Goal: Information Seeking & Learning: Learn about a topic

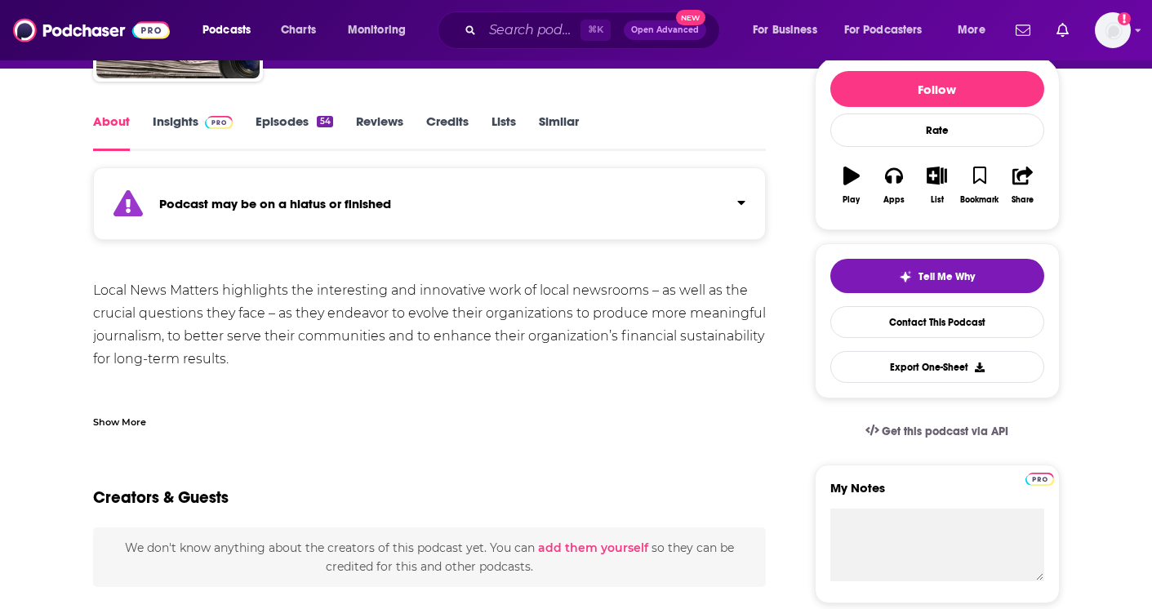
scroll to position [113, 0]
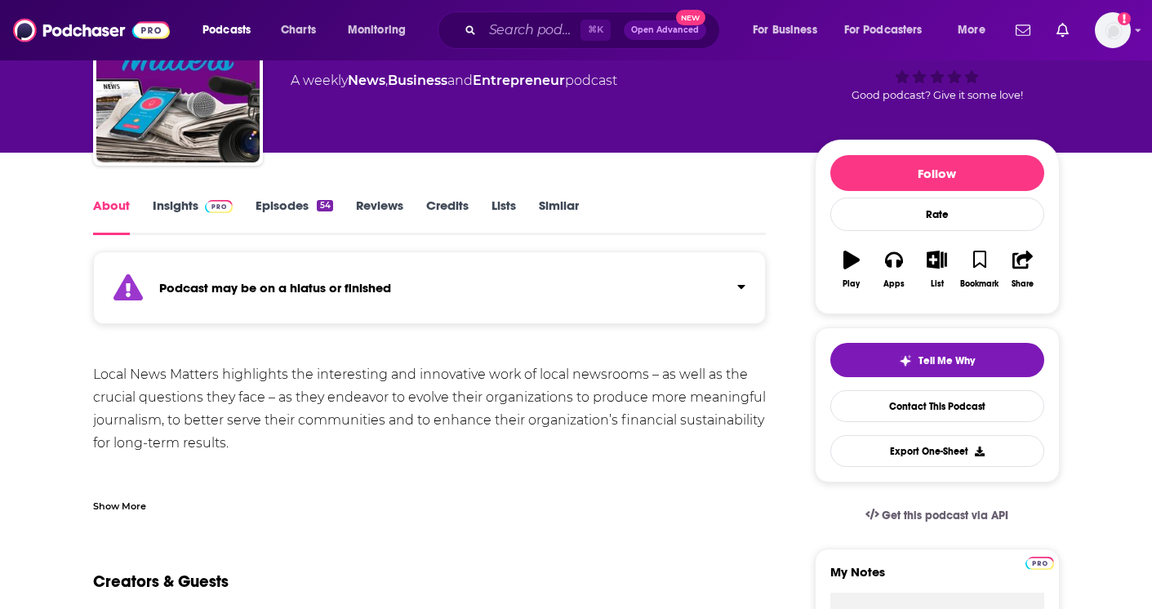
click at [271, 204] on link "Episodes 54" at bounding box center [294, 217] width 77 height 38
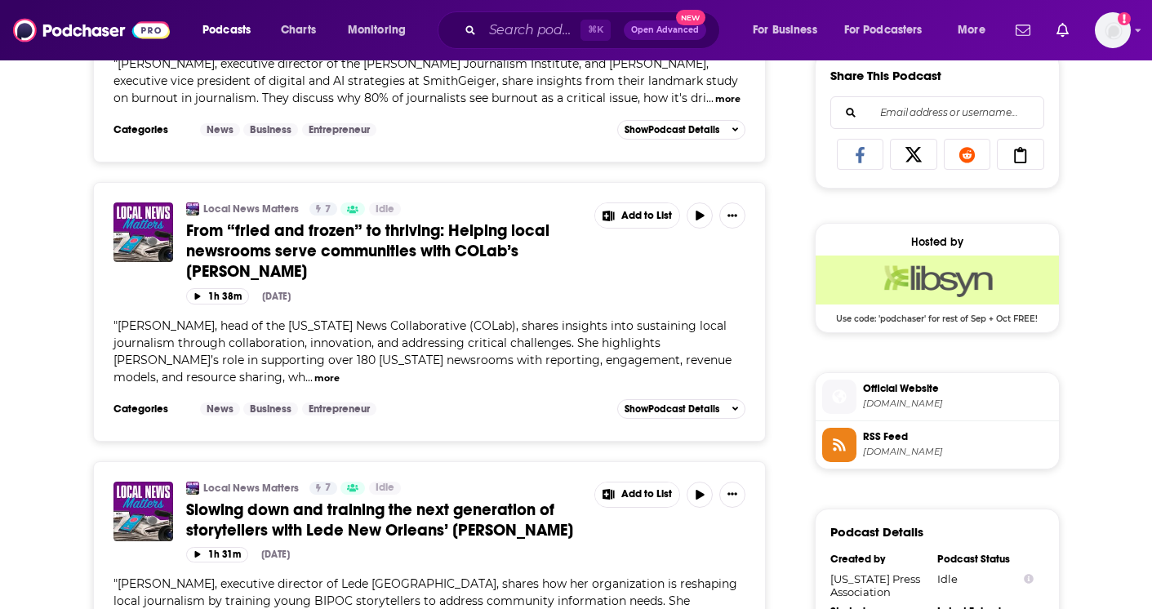
scroll to position [1048, 0]
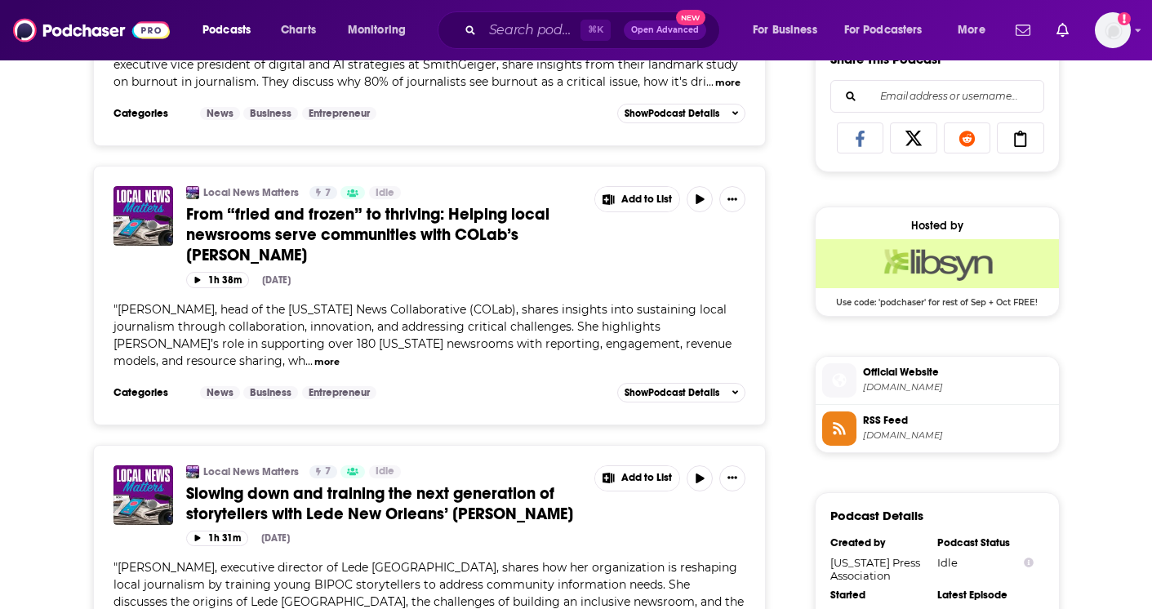
click at [901, 365] on span "Official Website" at bounding box center [957, 372] width 189 height 15
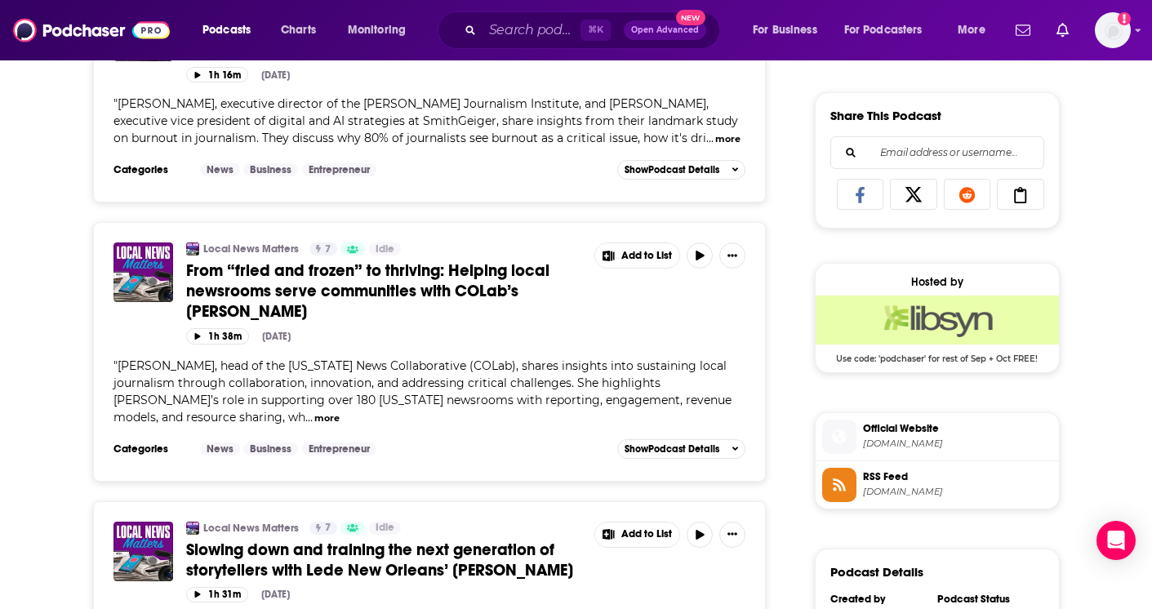
scroll to position [975, 0]
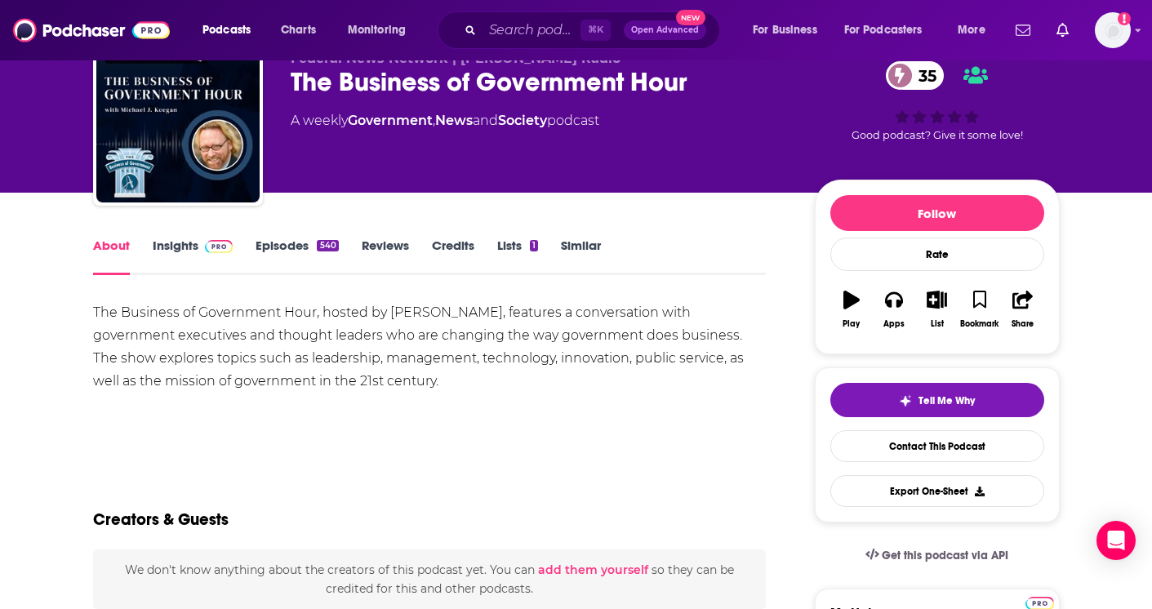
scroll to position [75, 0]
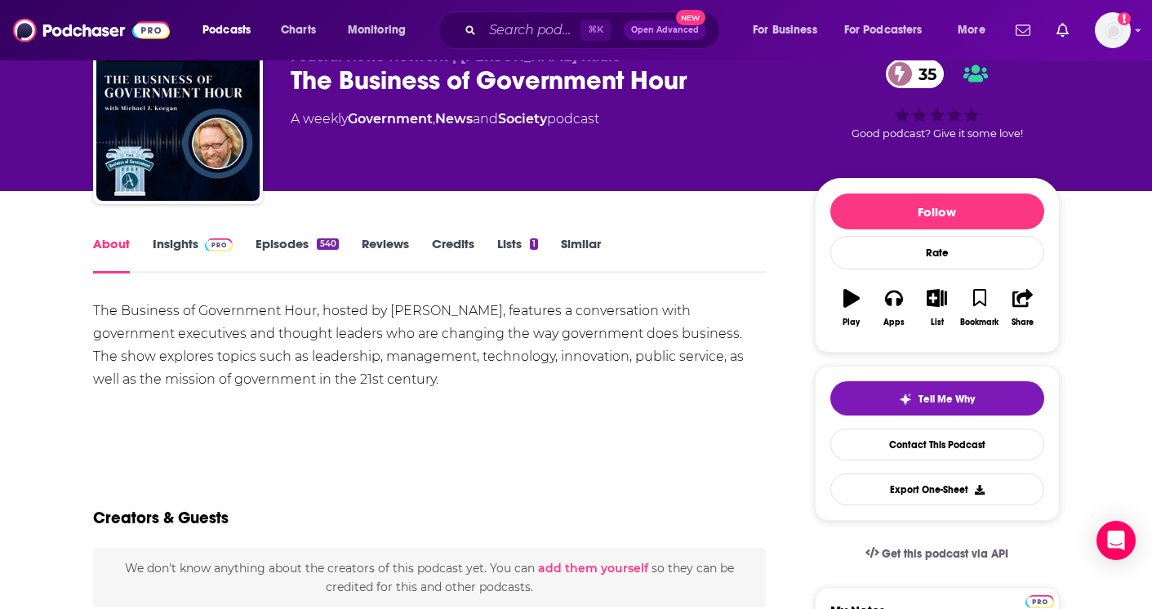
click at [282, 245] on link "Episodes 540" at bounding box center [297, 255] width 82 height 38
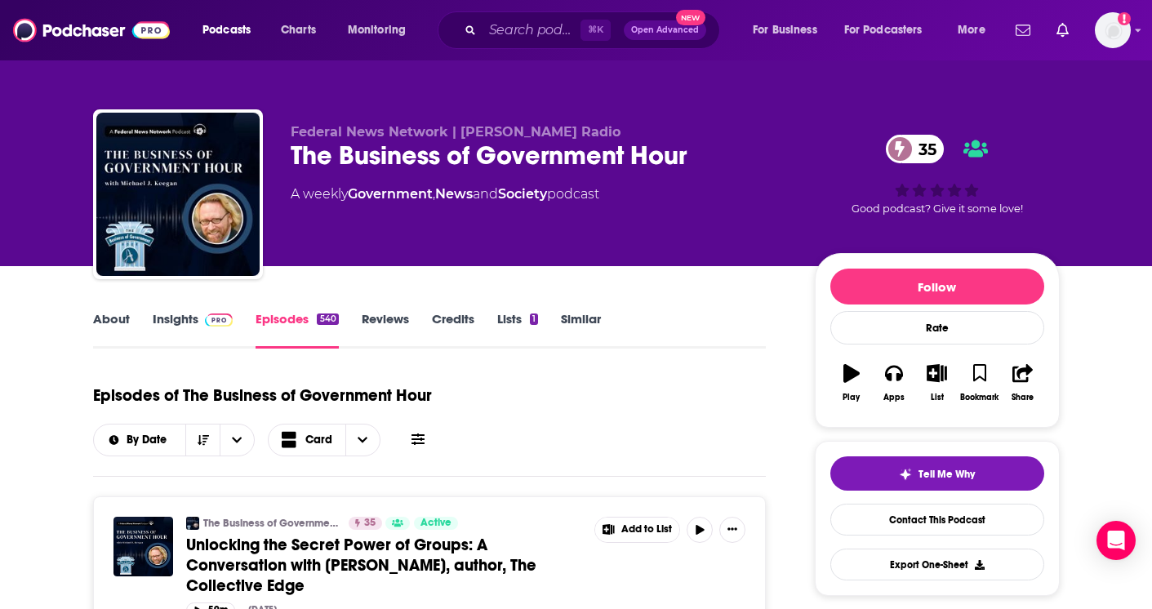
click at [115, 314] on link "About" at bounding box center [111, 330] width 37 height 38
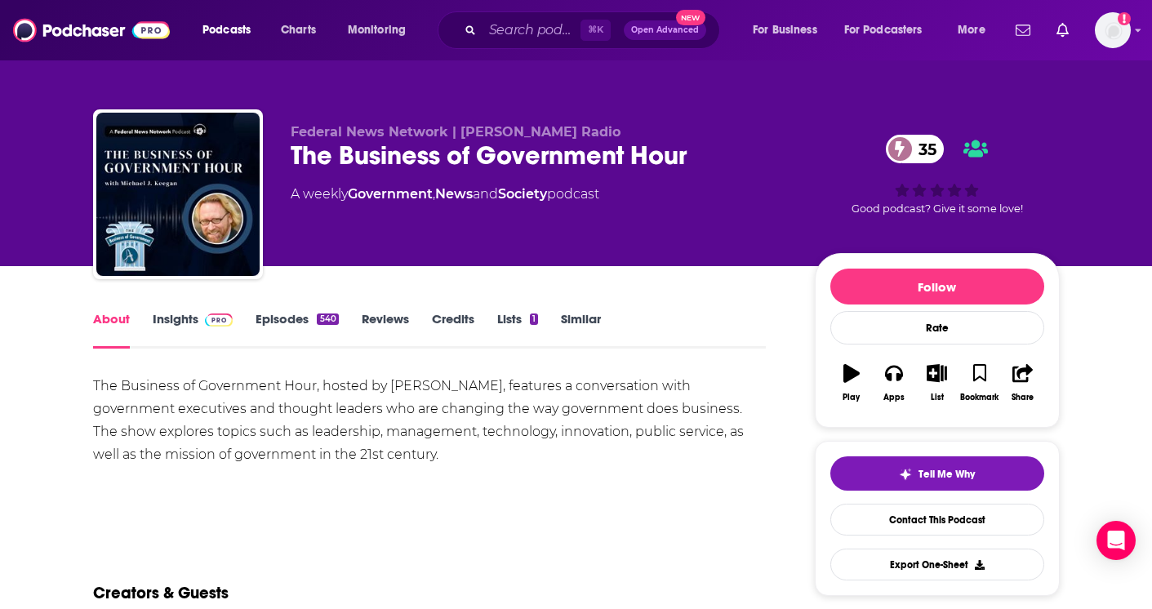
drag, startPoint x: 405, startPoint y: 450, endPoint x: 79, endPoint y: 399, distance: 329.7
drag, startPoint x: 89, startPoint y: 383, endPoint x: 407, endPoint y: 456, distance: 326.8
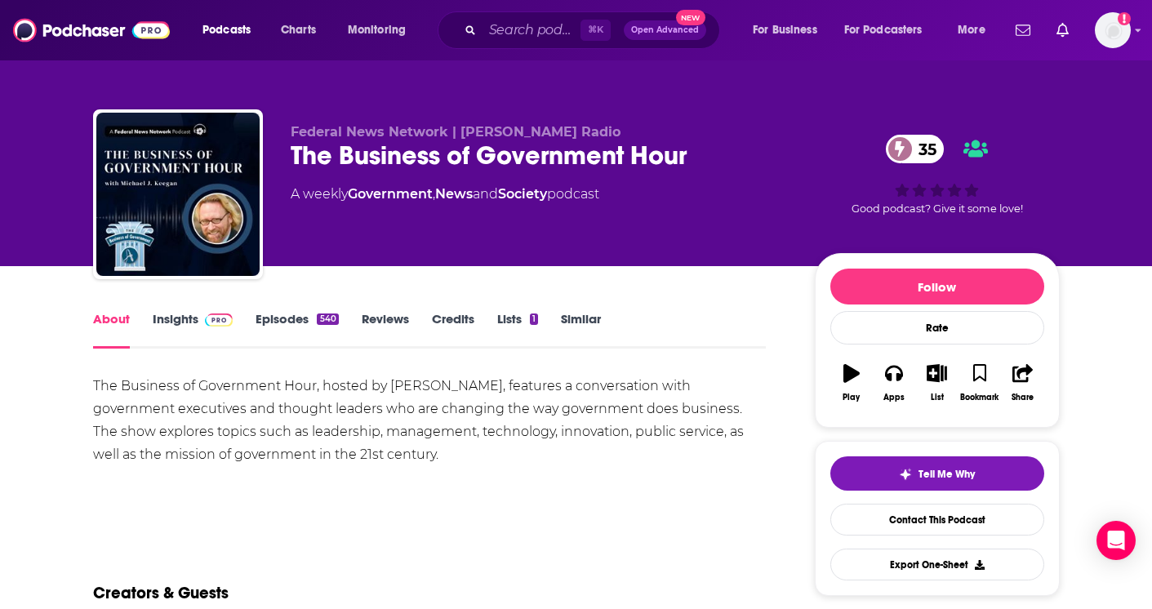
copy div "The Business of Government Hour, hosted by [PERSON_NAME], features a conversati…"
click at [407, 456] on div "The Business of Government Hour, hosted by [PERSON_NAME], features a conversati…" at bounding box center [430, 420] width 674 height 91
click at [165, 314] on link "Insights" at bounding box center [193, 330] width 81 height 38
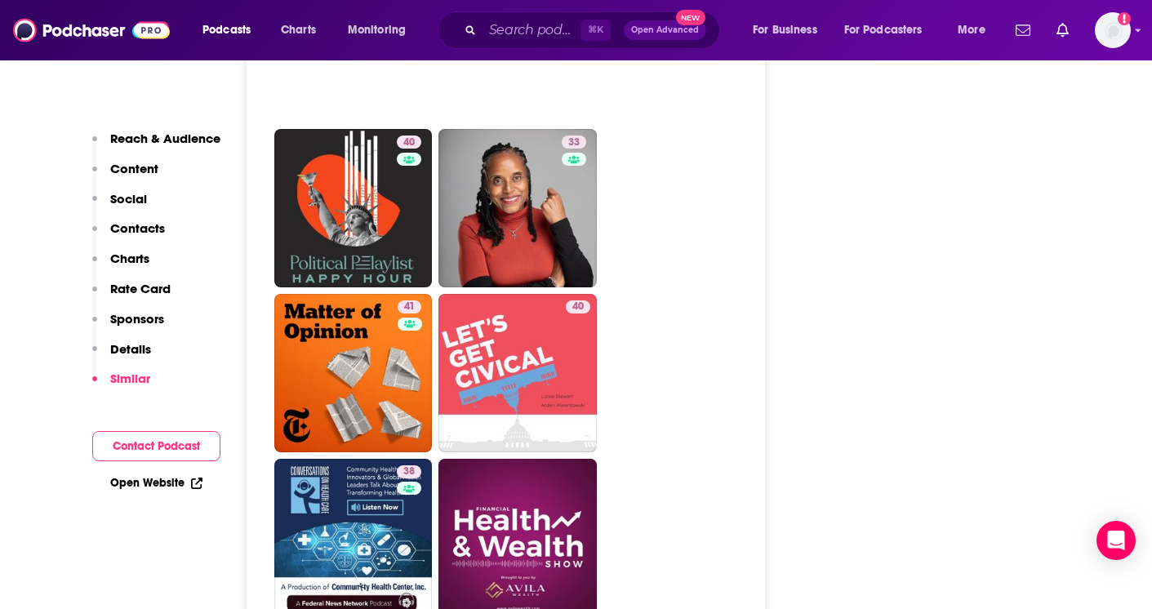
scroll to position [3583, 0]
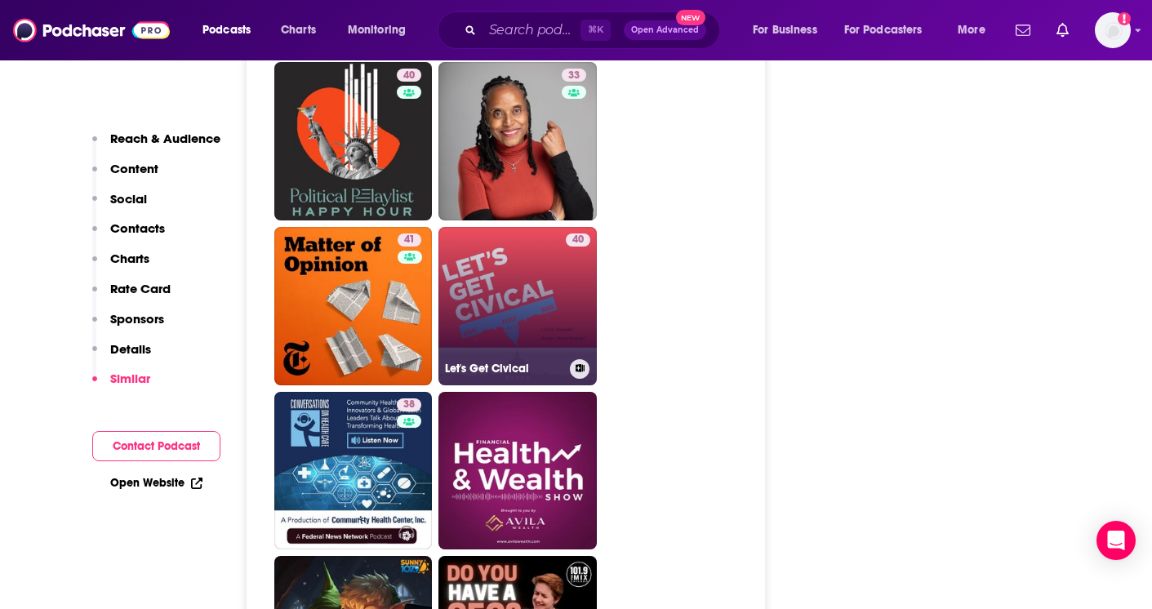
click at [539, 311] on link "40 Let's Get Civical" at bounding box center [517, 306] width 158 height 158
type input "[URL][DOMAIN_NAME]"
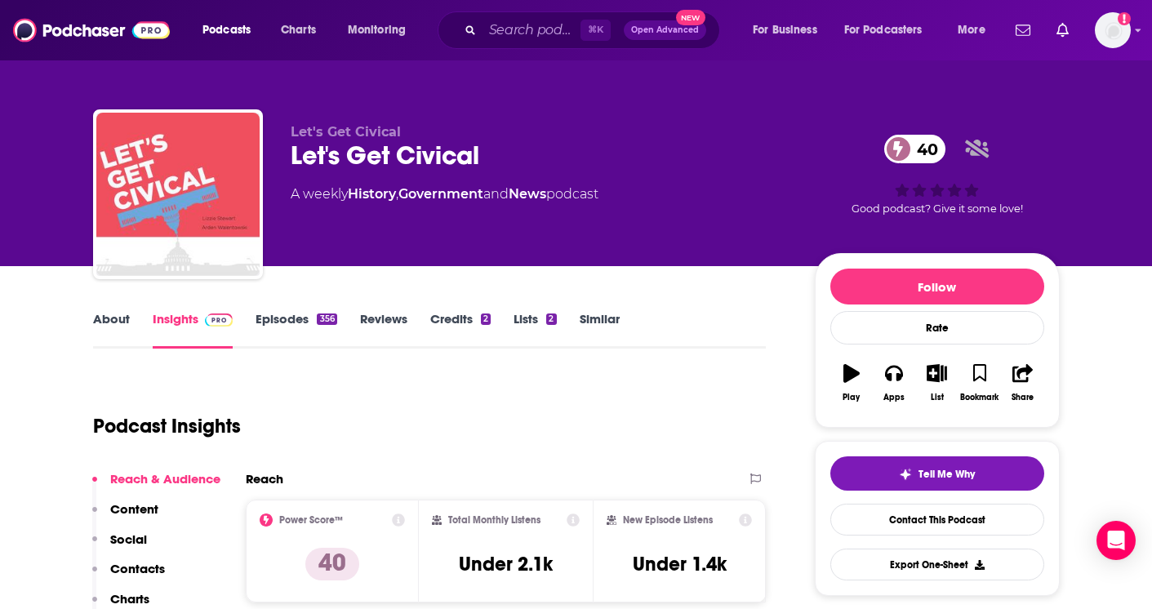
click at [105, 333] on link "About" at bounding box center [111, 330] width 37 height 38
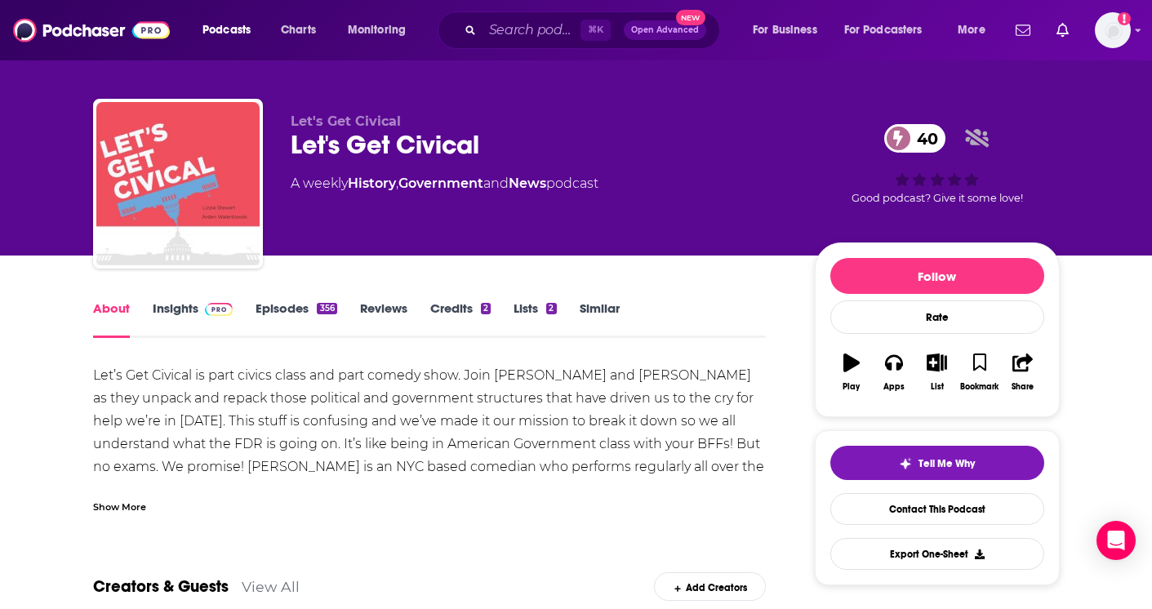
scroll to position [16, 0]
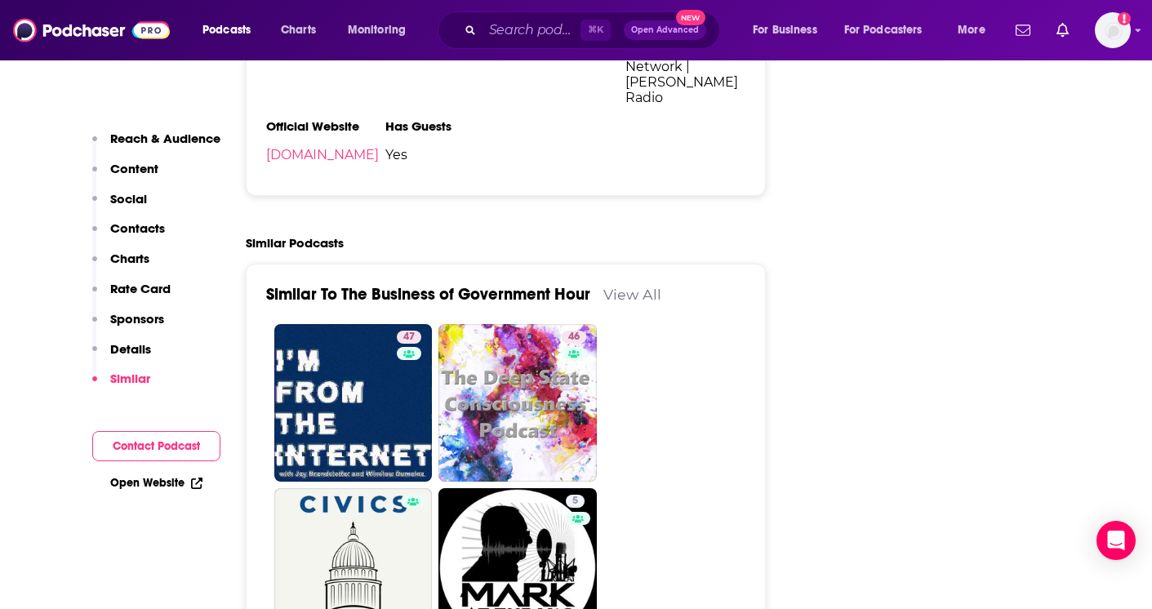
scroll to position [1761, 0]
